Goal: Task Accomplishment & Management: Manage account settings

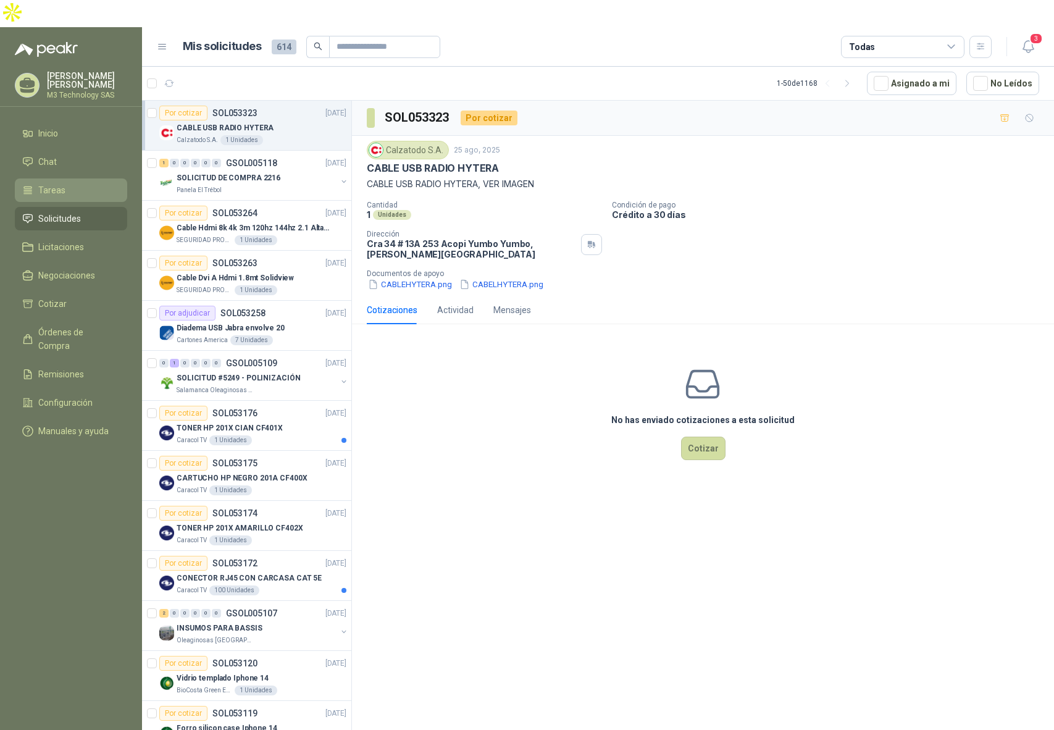
click at [49, 183] on span "Tareas" at bounding box center [51, 190] width 27 height 14
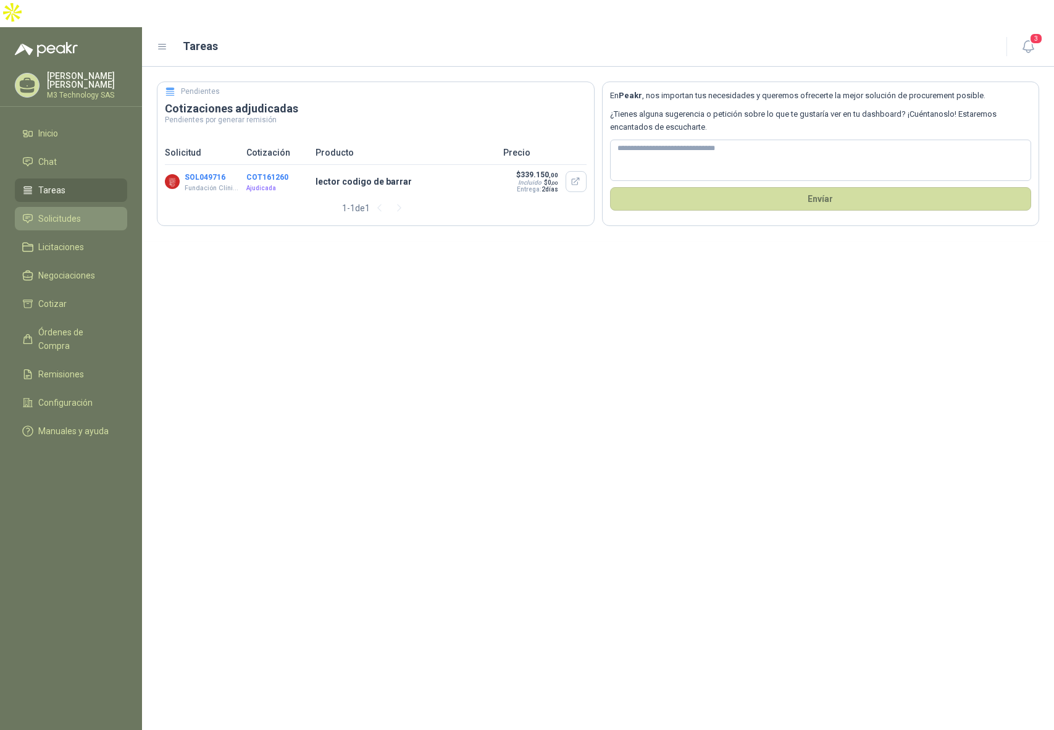
click at [48, 212] on span "Solicitudes" at bounding box center [59, 219] width 43 height 14
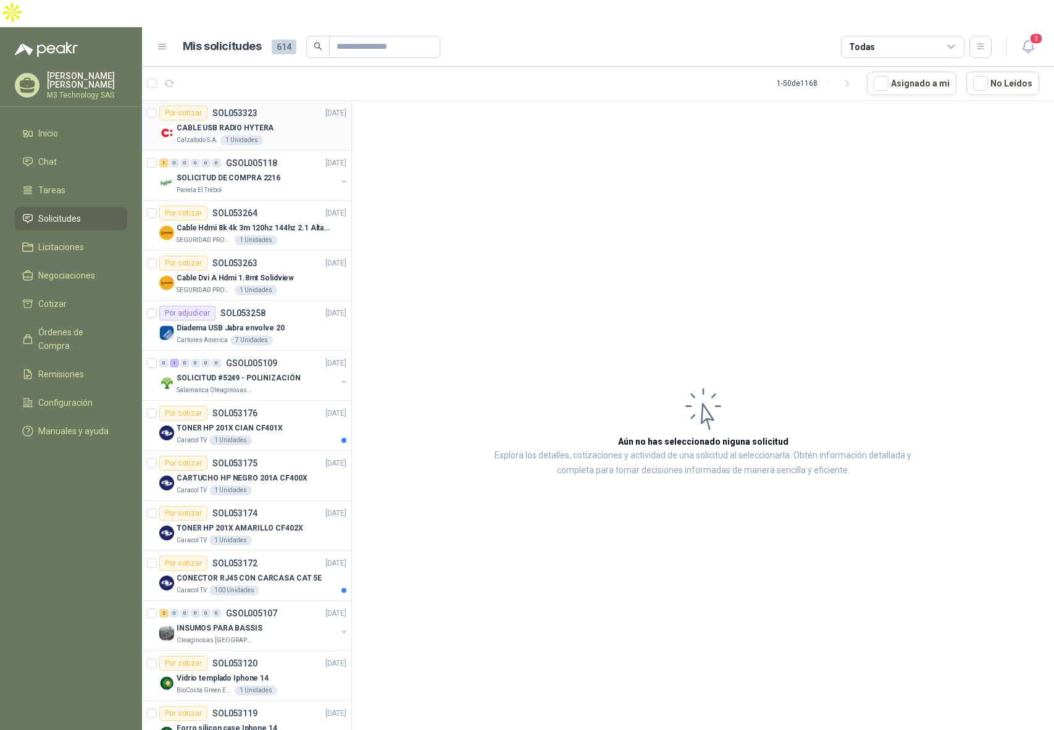
click at [314, 120] on div "CABLE USB RADIO HYTERA" at bounding box center [262, 127] width 170 height 15
